Goal: Task Accomplishment & Management: Manage account settings

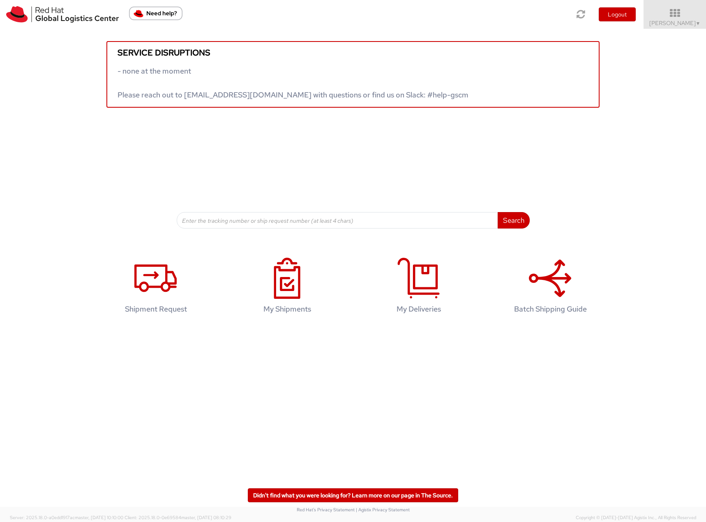
drag, startPoint x: 681, startPoint y: 21, endPoint x: 655, endPoint y: 112, distance: 94.3
click at [681, 21] on span "[PERSON_NAME] ▼" at bounding box center [674, 22] width 51 height 7
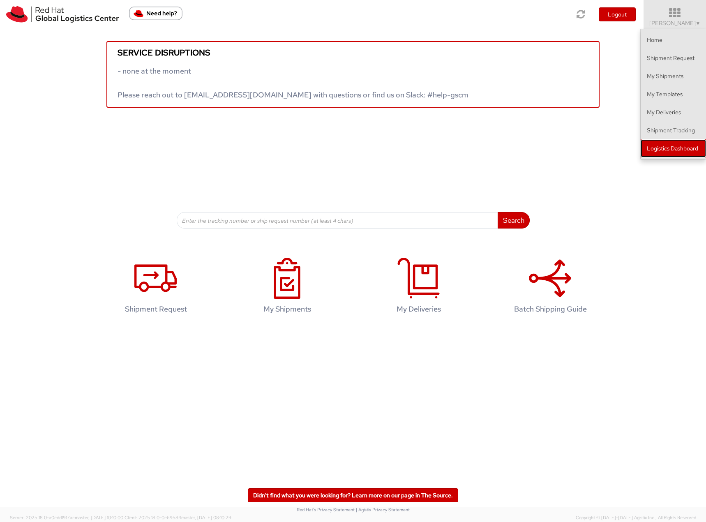
click at [655, 145] on link "Logistics Dashboard" at bounding box center [673, 148] width 65 height 18
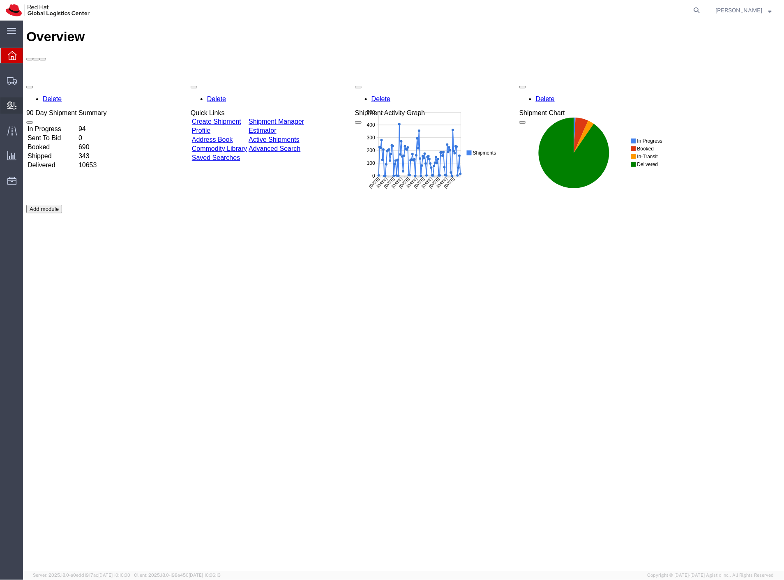
drag, startPoint x: 35, startPoint y: 122, endPoint x: 28, endPoint y: 122, distance: 7.4
click at [0, 0] on span "Create Delivery" at bounding box center [0, 0] width 0 height 0
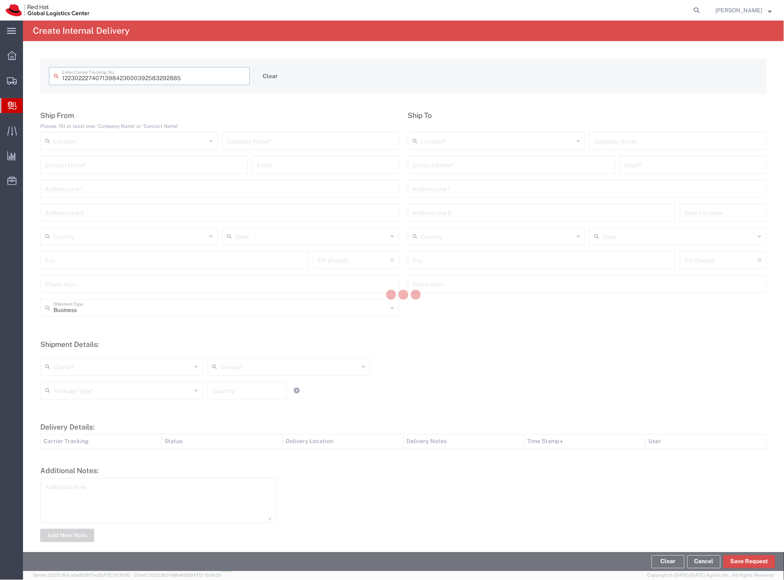
type input "392583292885"
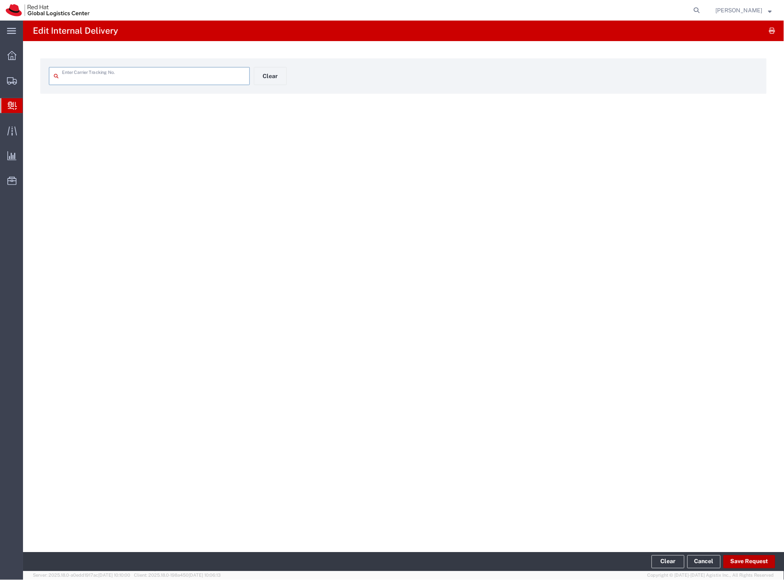
type input "392583292885"
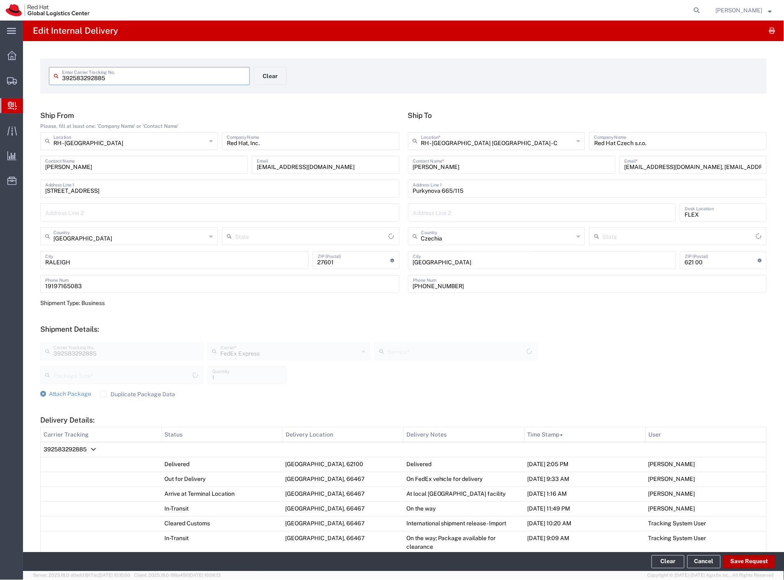
type input "Envelope"
type input "North Carolina"
type input "International Priority EOD"
click at [757, 558] on button "Save Request" at bounding box center [750, 561] width 52 height 13
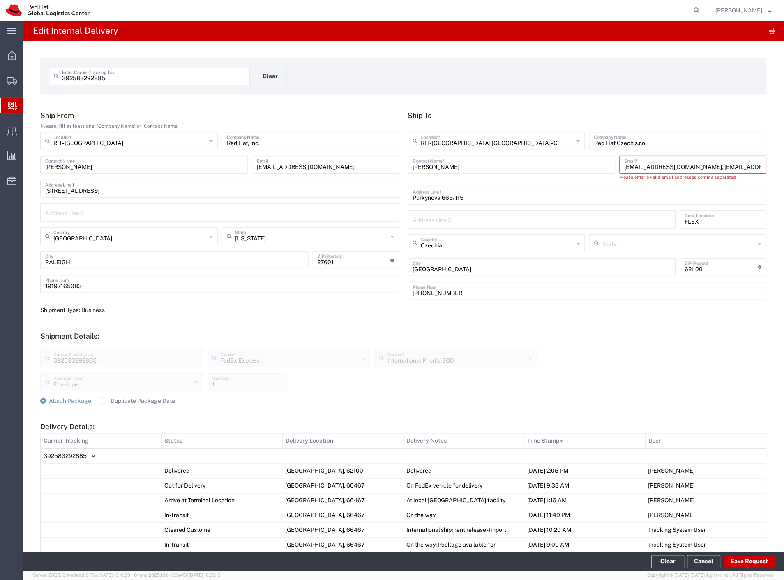
drag, startPoint x: 670, startPoint y: 169, endPoint x: 765, endPoint y: 170, distance: 94.9
click at [759, 169] on div "evalis@redhat.com, emealogistics@redhat.com Email *" at bounding box center [693, 165] width 147 height 18
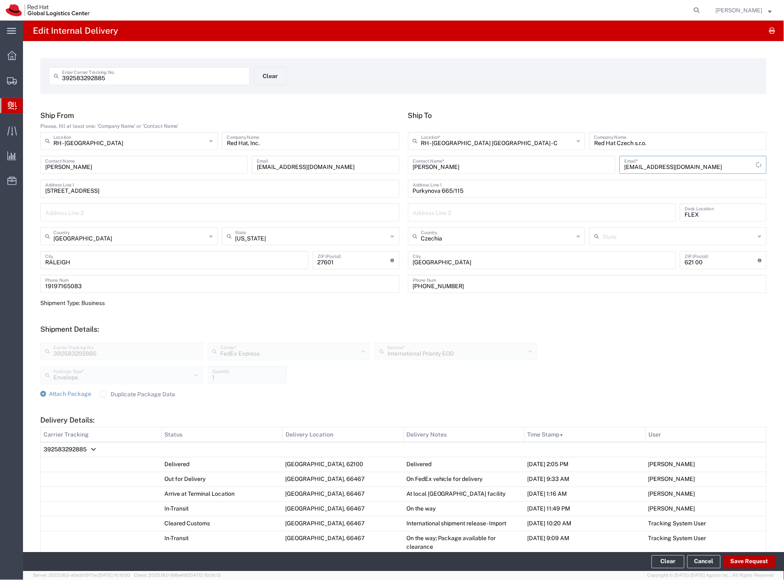
type input "evalis@redhat.com"
click at [754, 563] on button "Save Request" at bounding box center [750, 561] width 52 height 13
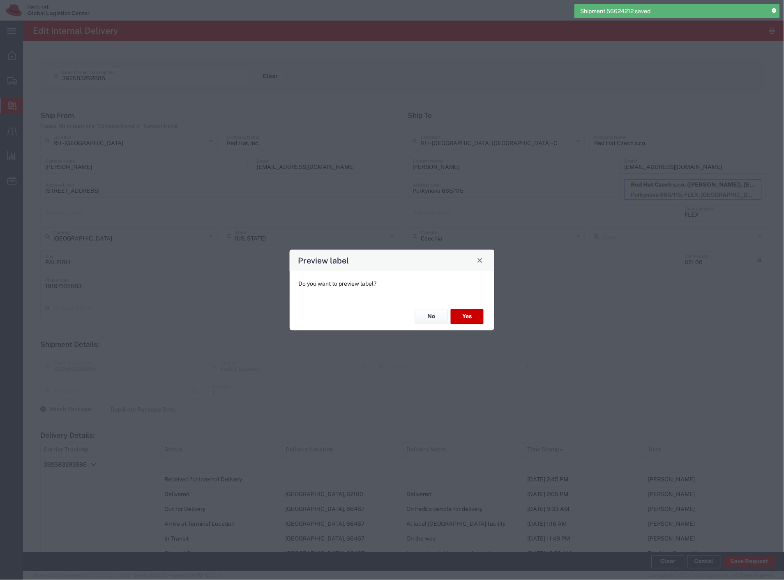
type input "Envelope"
type input "International Priority EOD"
click at [461, 316] on button "Yes" at bounding box center [467, 316] width 33 height 15
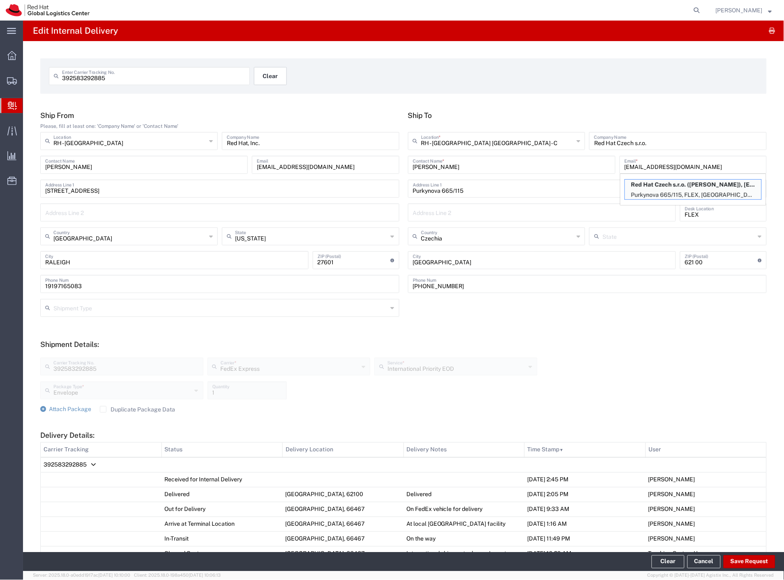
click at [264, 68] on button "Clear" at bounding box center [270, 76] width 33 height 18
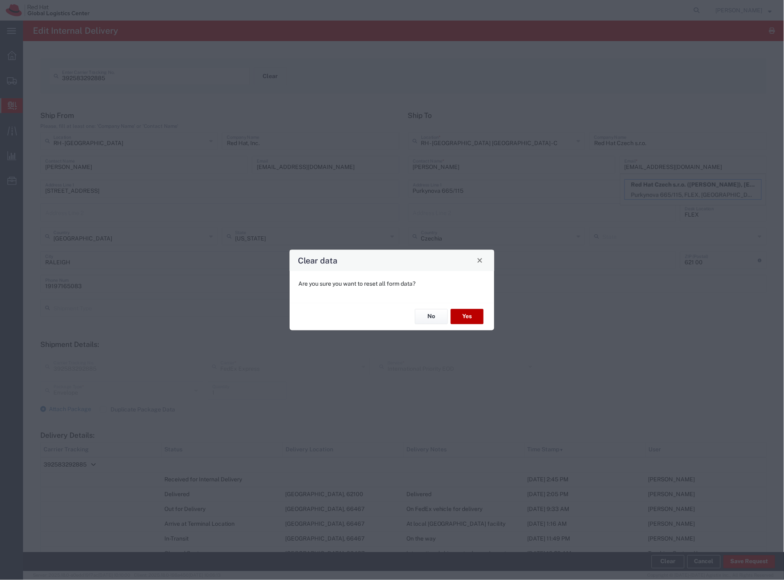
click at [475, 318] on button "Yes" at bounding box center [467, 316] width 33 height 15
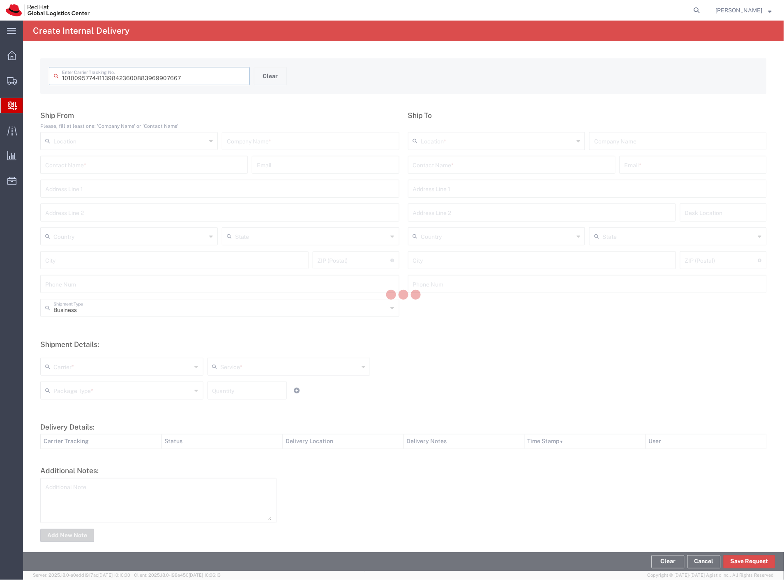
type input "883969907667"
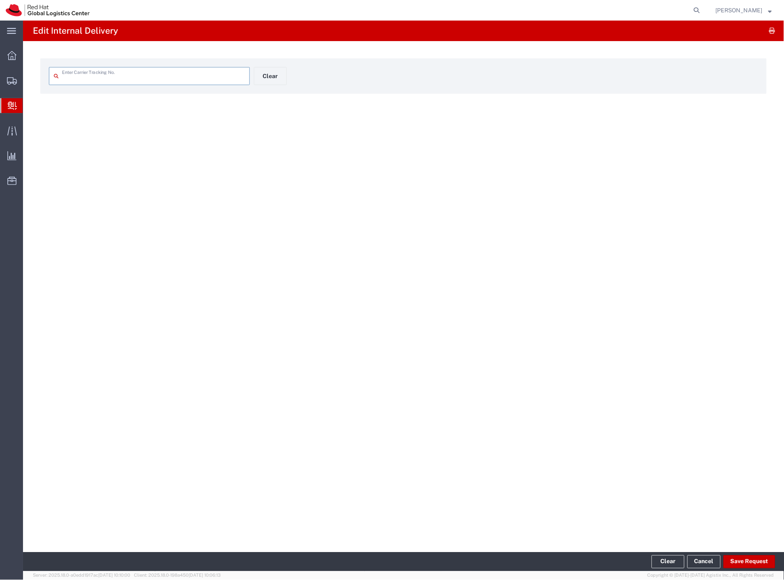
type input "883969907667"
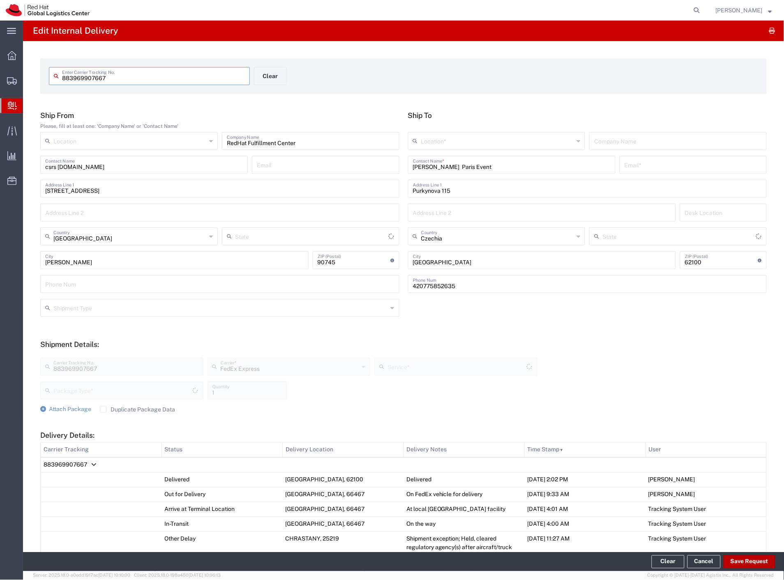
type input "California"
type input "Your Packaging"
type input "International Economy"
drag, startPoint x: 491, startPoint y: 165, endPoint x: 445, endPoint y: 166, distance: 45.6
click at [445, 166] on input "Amy Marrich Paris Event" at bounding box center [512, 164] width 198 height 14
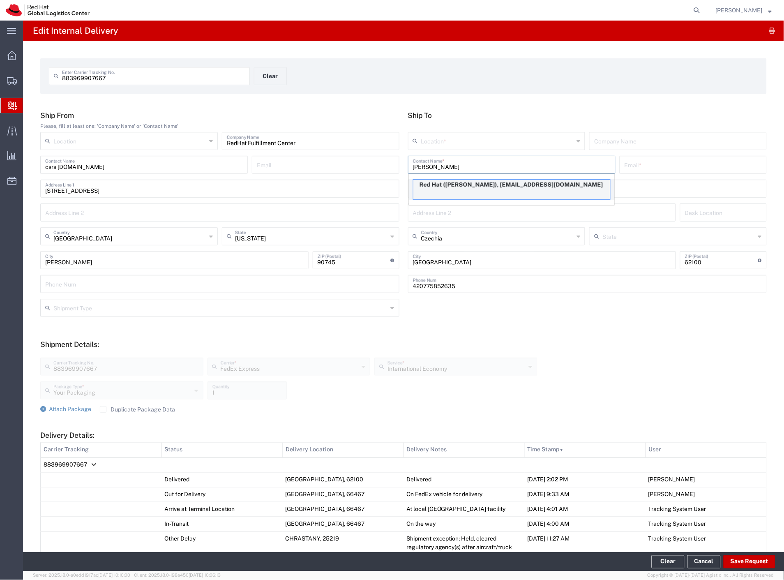
type input "Amy Marrich"
click at [512, 190] on div "Red Hat (Amy Marrich), amarrich@redhat.com" at bounding box center [512, 189] width 198 height 21
type input "Red Hat"
type input "amarrich@redhat.com"
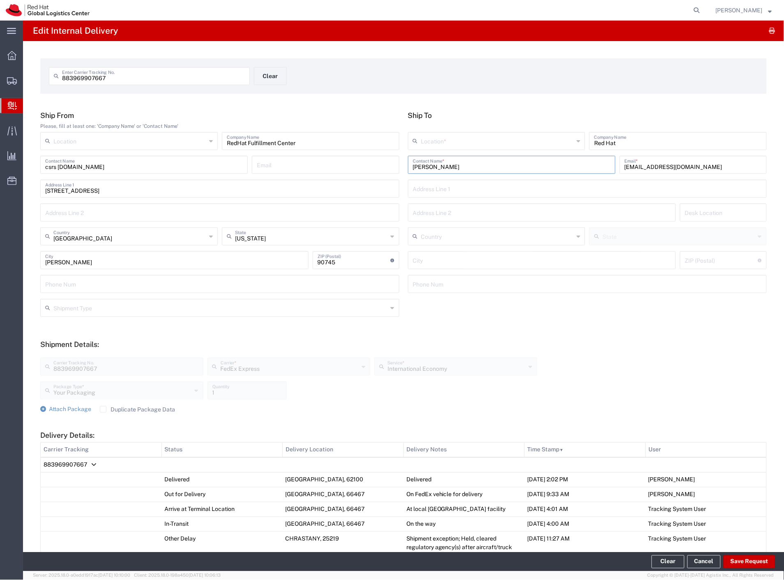
click at [477, 141] on input "text" at bounding box center [497, 140] width 153 height 14
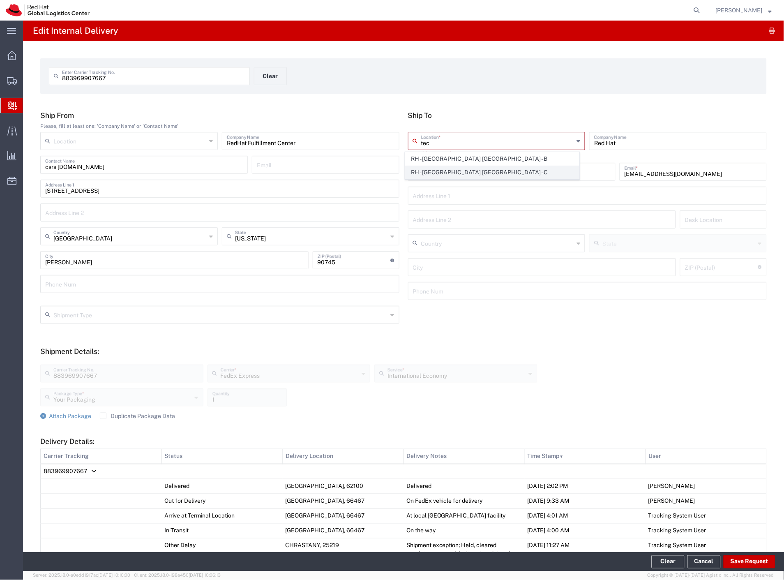
click at [475, 170] on span "RH - Brno - Tech Park Brno - C" at bounding box center [493, 172] width 174 height 13
type input "RH - Brno - Tech Park Brno - C"
type input "Red Hat Czech s.r.o."
type input "Purkynova 665/115"
type input "Czechia"
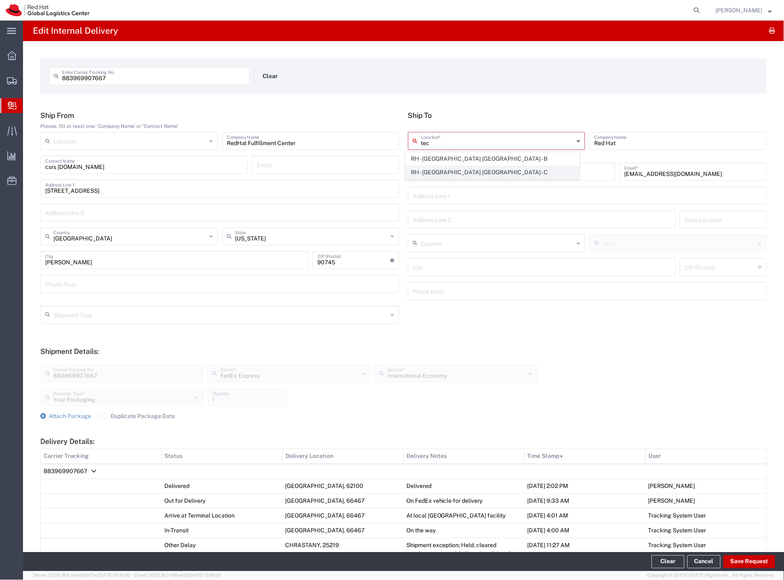
type input "BRNO"
type input "621 00"
type input "420 532 294 555"
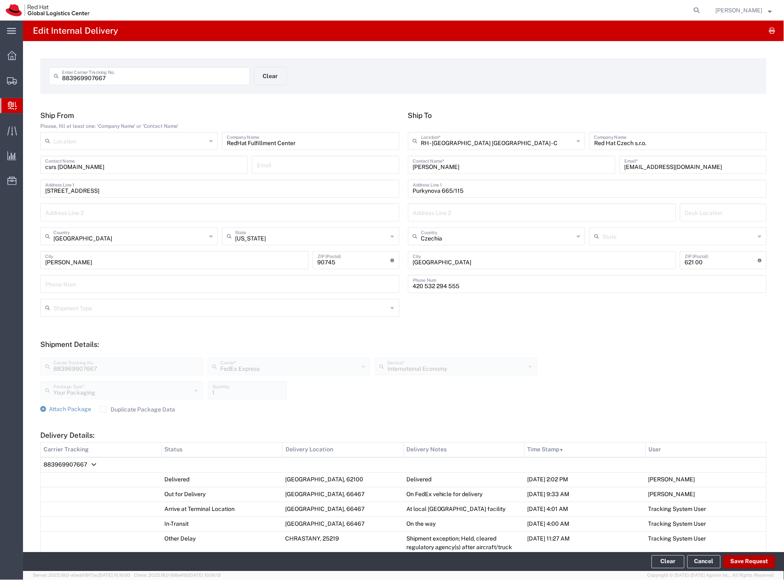
click at [746, 557] on button "Save Request" at bounding box center [750, 561] width 52 height 13
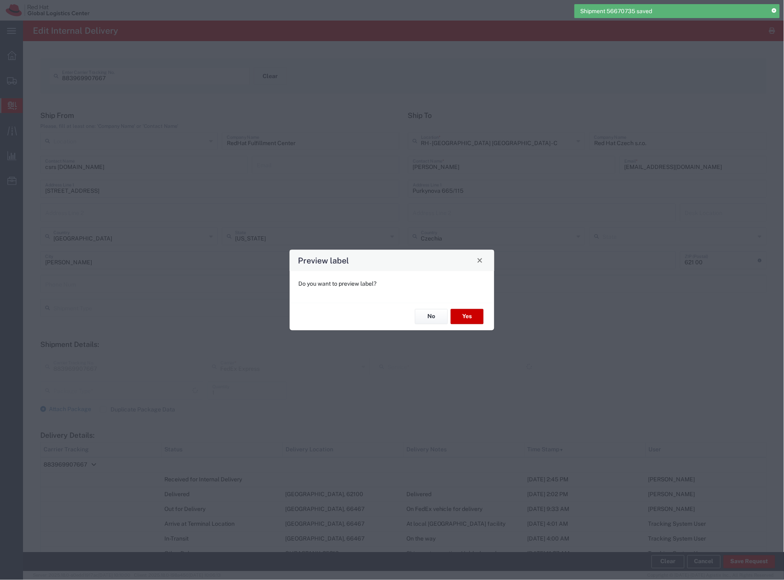
type input "Your Packaging"
type input "International Economy"
click at [471, 318] on button "Yes" at bounding box center [467, 316] width 33 height 15
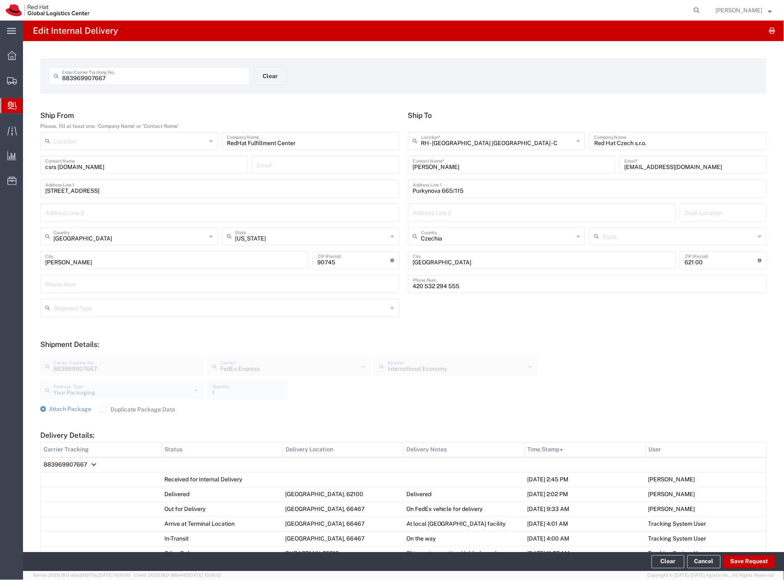
click at [79, 463] on span "883969907667" at bounding box center [66, 465] width 44 height 7
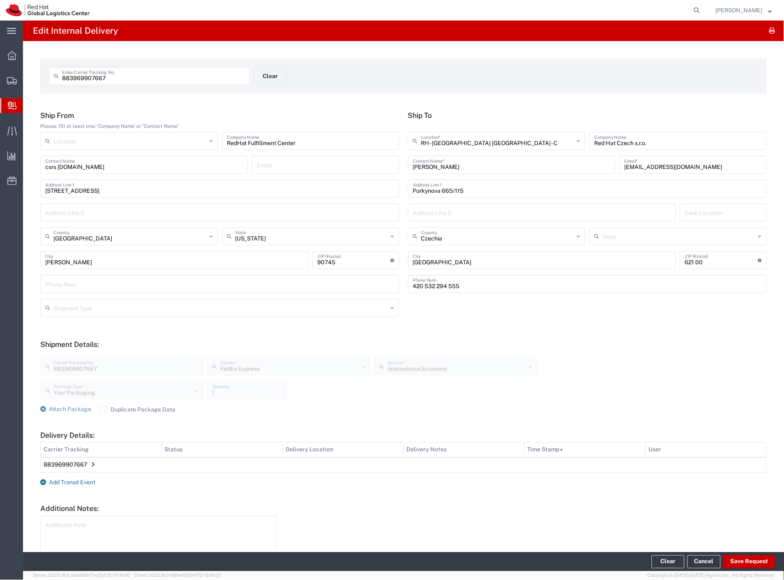
click at [87, 482] on span "Add Transit Event" at bounding box center [72, 482] width 46 height 7
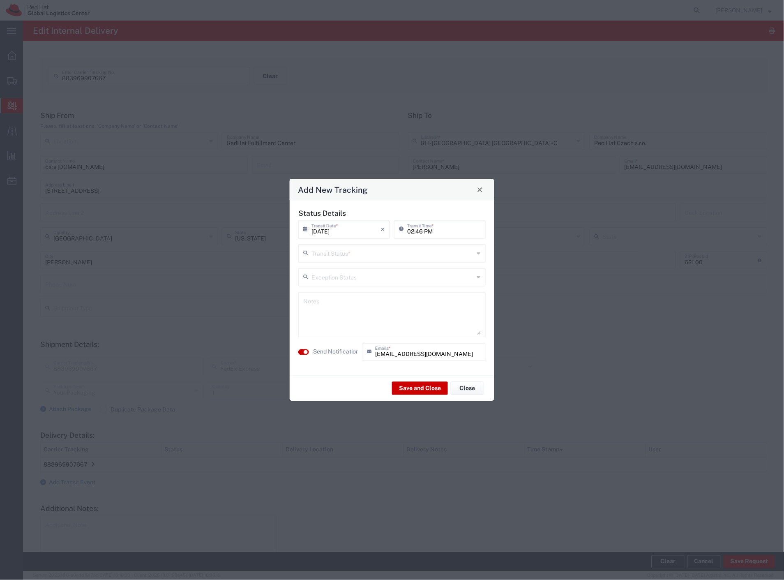
click at [365, 252] on input "text" at bounding box center [393, 252] width 163 height 14
click at [367, 313] on span "Shipment On-Hold" at bounding box center [393, 311] width 186 height 13
type input "Shipment On-Hold"
click at [367, 323] on textarea at bounding box center [392, 314] width 178 height 40
type textarea "Holding for a Paris Event"
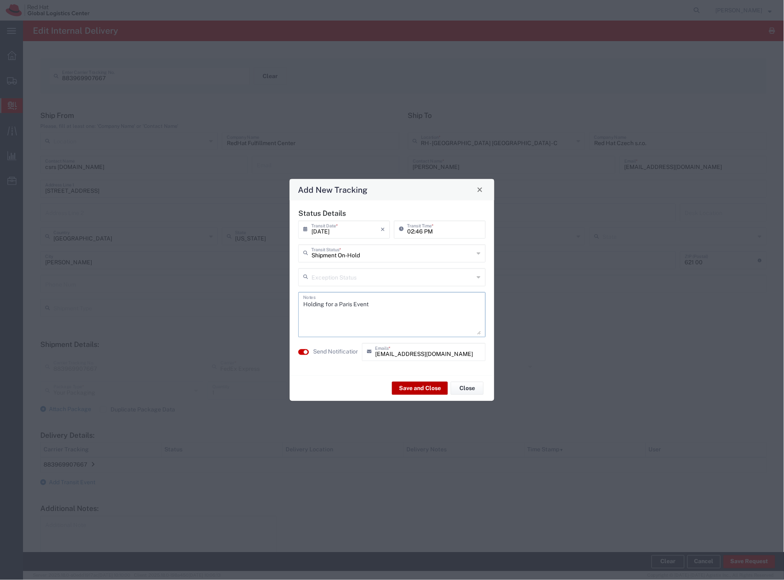
click at [428, 388] on button "Save and Close" at bounding box center [420, 388] width 56 height 13
